Goal: Feedback & Contribution: Leave review/rating

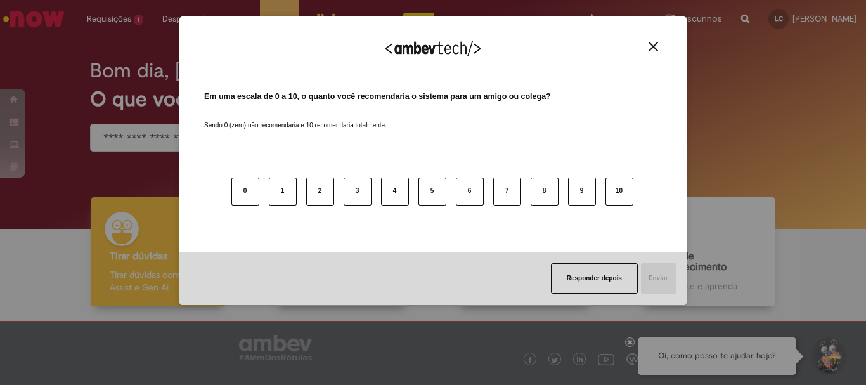
click at [656, 52] on button "Close" at bounding box center [653, 46] width 17 height 11
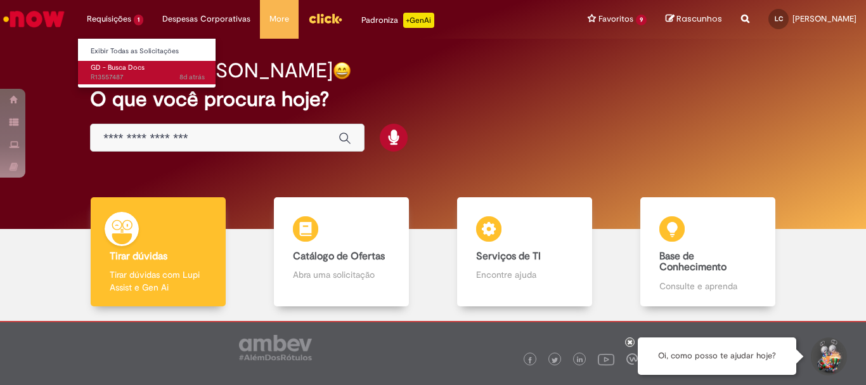
click at [141, 69] on span "GD - Busca Docs" at bounding box center [118, 68] width 54 height 10
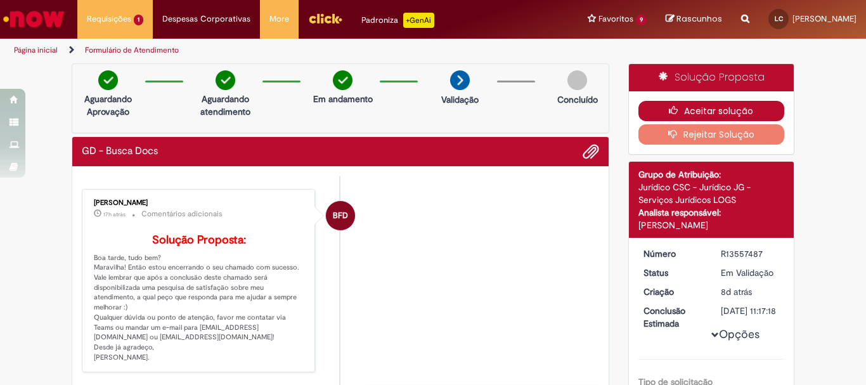
click at [727, 104] on button "Aceitar solução" at bounding box center [712, 111] width 146 height 20
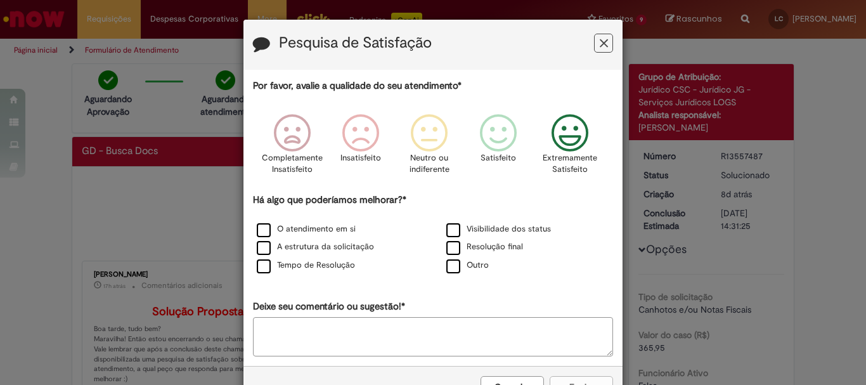
click at [580, 136] on icon "Feedback" at bounding box center [571, 133] width 48 height 38
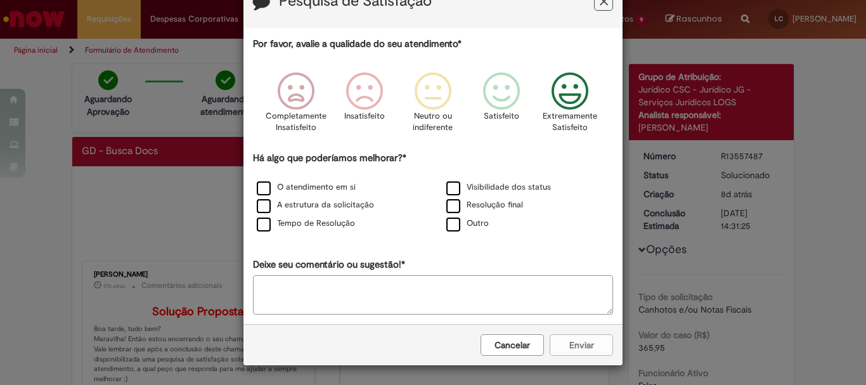
click at [557, 340] on div "Cancelar Enviar" at bounding box center [433, 344] width 379 height 41
click at [451, 180] on div "Visibilidade dos status" at bounding box center [527, 188] width 187 height 16
click at [261, 183] on label "O atendimento em si" at bounding box center [306, 187] width 99 height 12
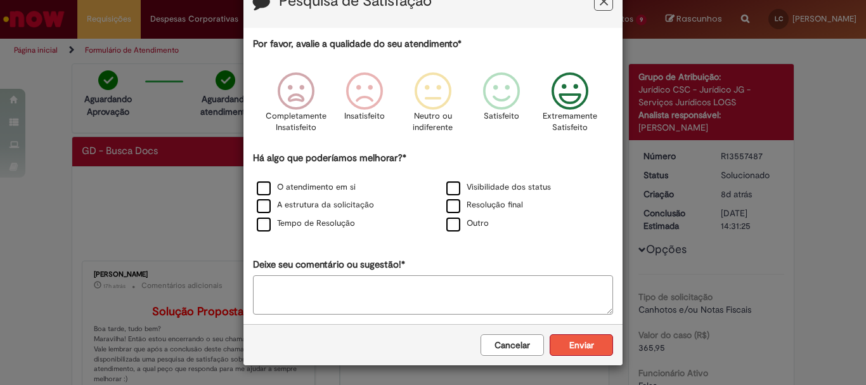
click at [597, 341] on button "Enviar" at bounding box center [581, 345] width 63 height 22
